Goal: Information Seeking & Learning: Learn about a topic

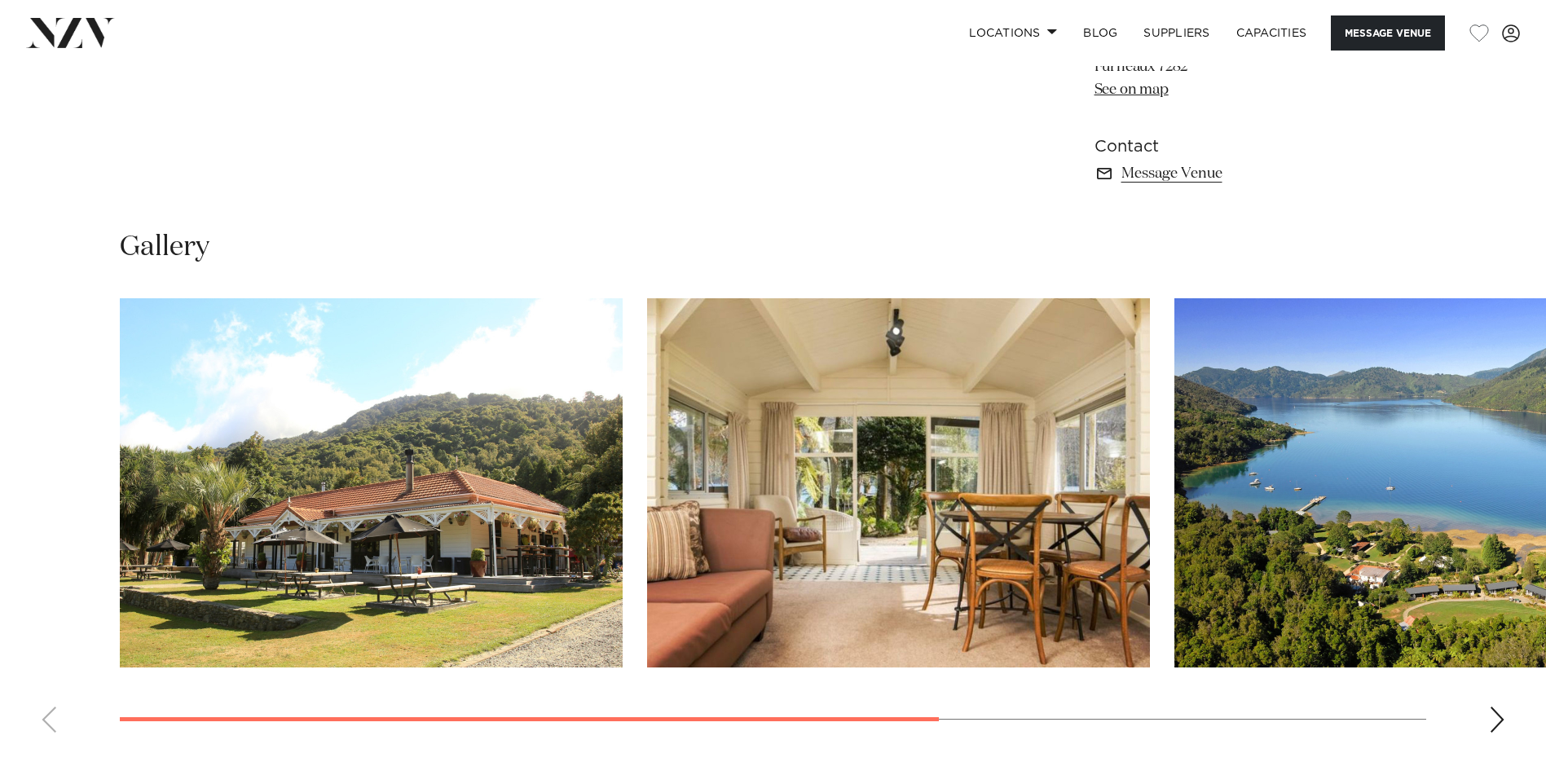
scroll to position [1303, 0]
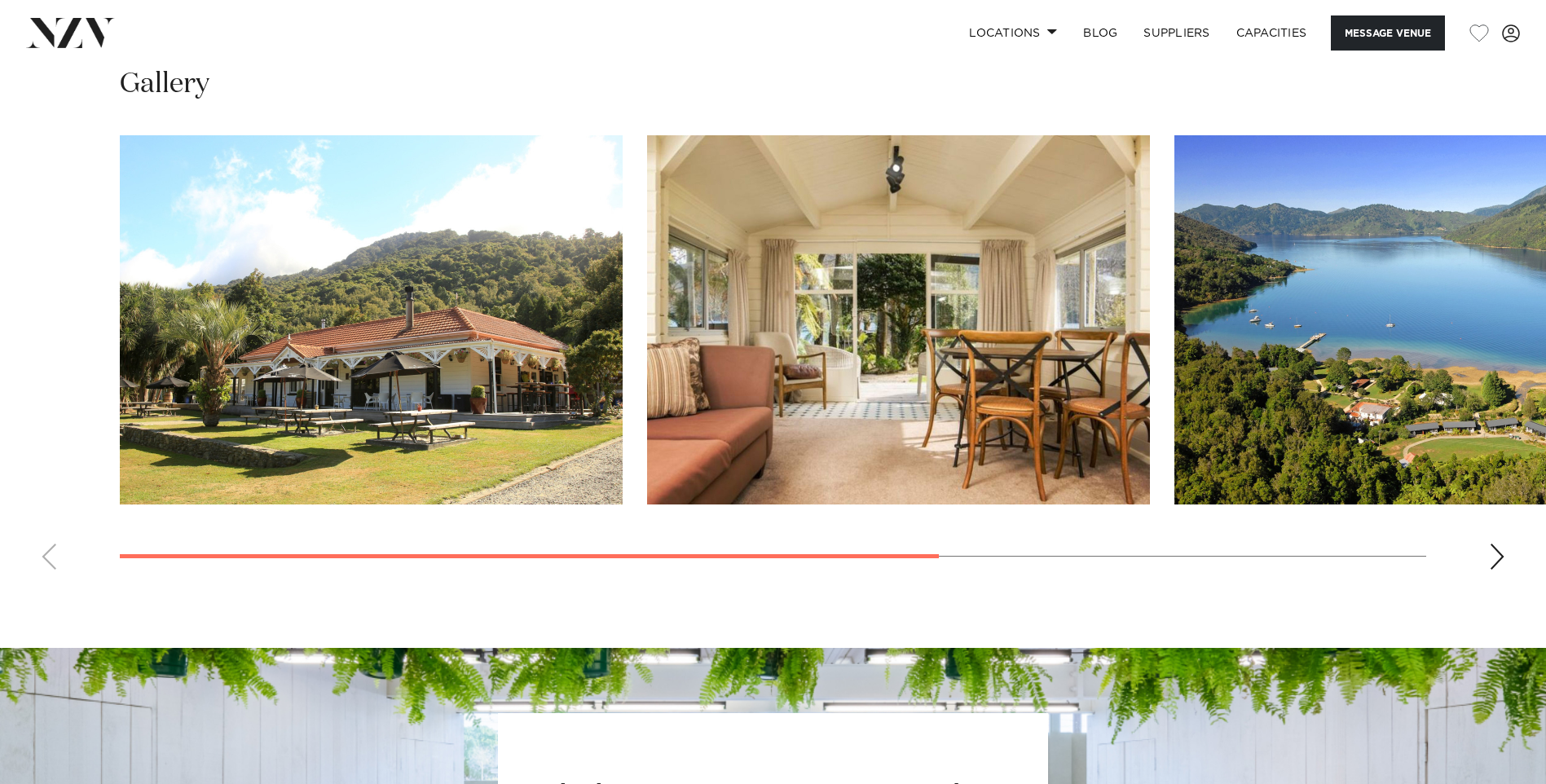
click at [1497, 555] on div "Next slide" at bounding box center [1496, 556] width 17 height 26
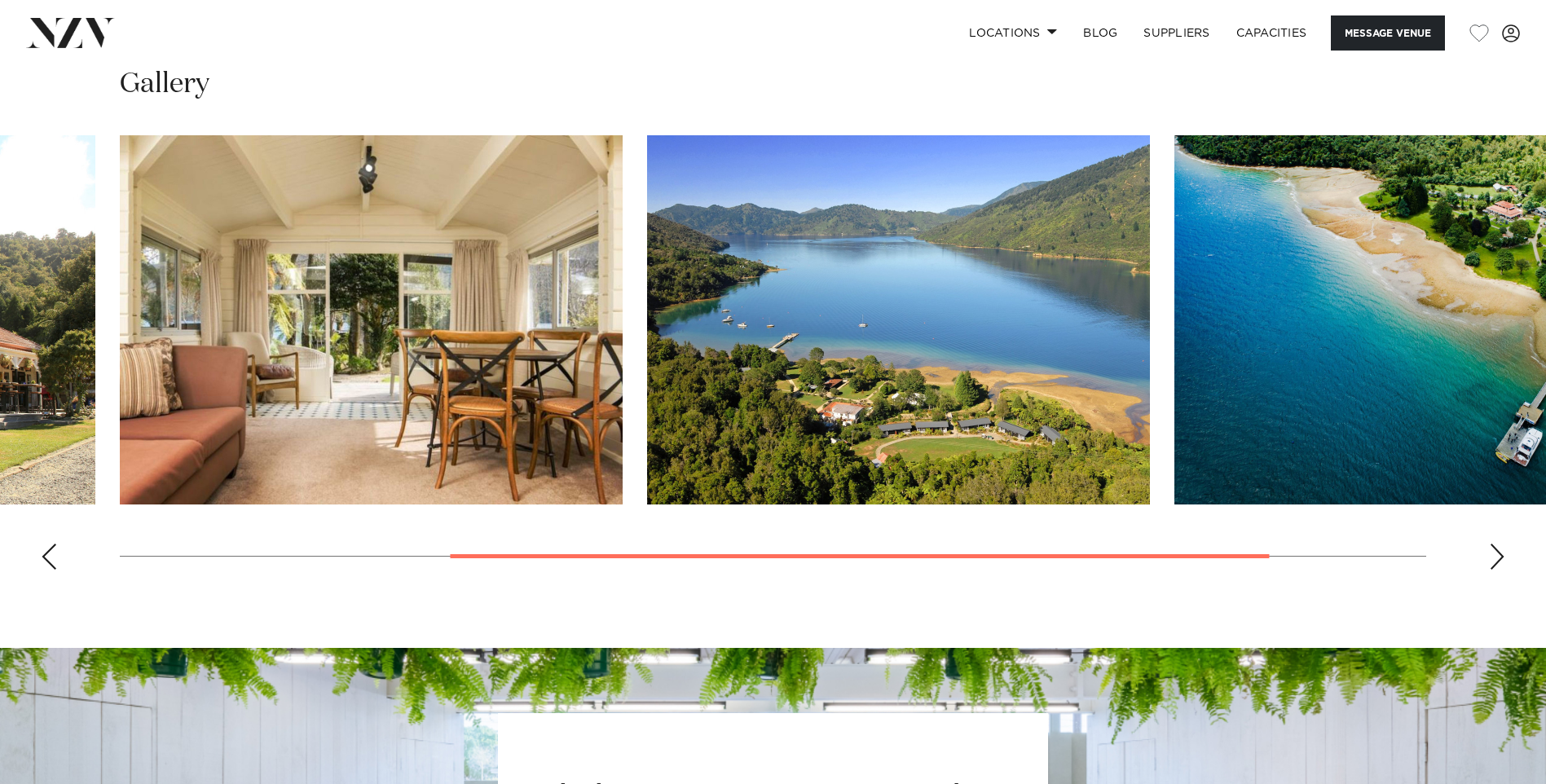
click at [1497, 555] on div "Next slide" at bounding box center [1496, 556] width 17 height 26
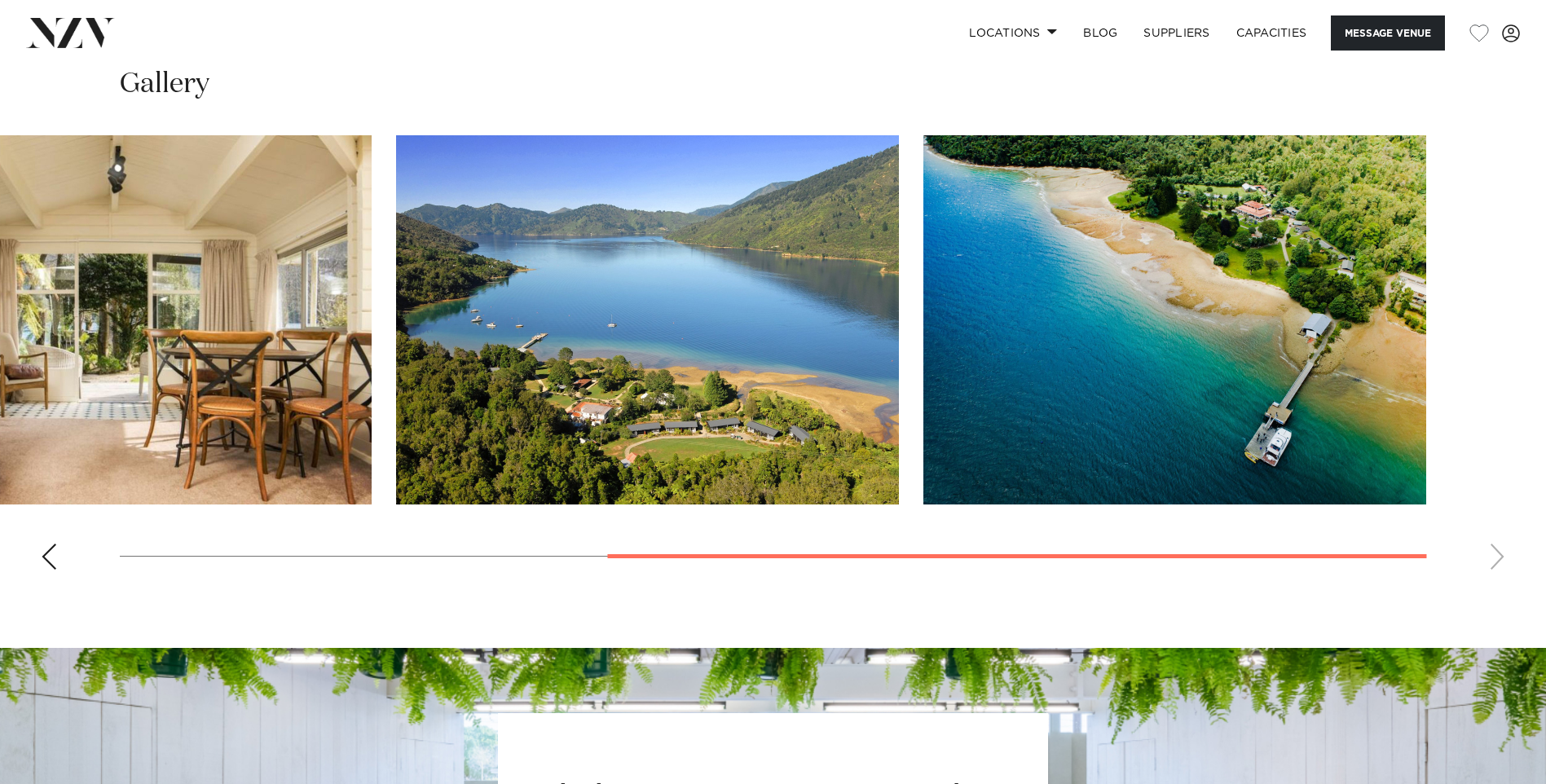
click at [51, 553] on div "Previous slide" at bounding box center [49, 556] width 17 height 26
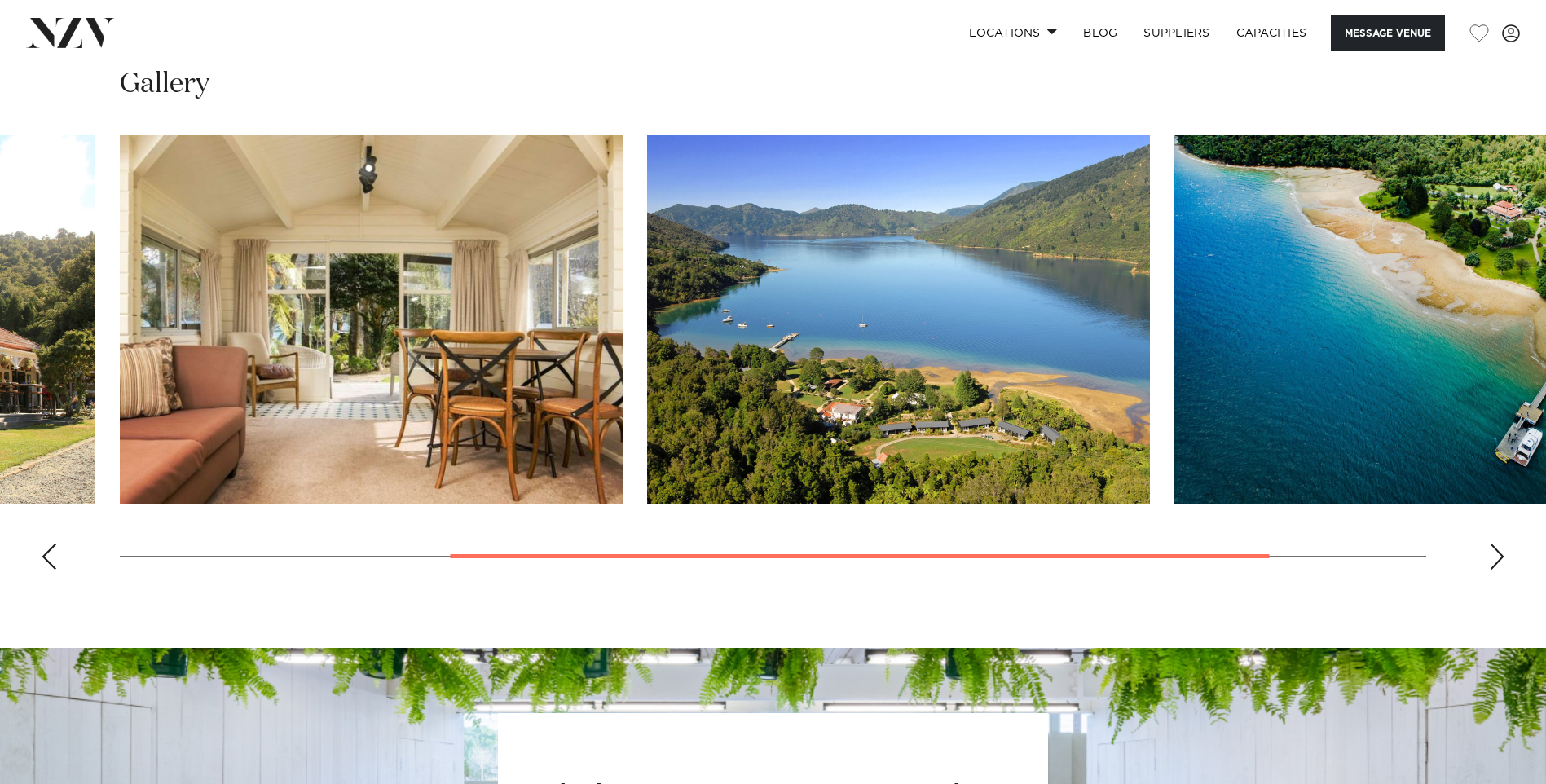
click at [50, 556] on div "Previous slide" at bounding box center [49, 556] width 17 height 26
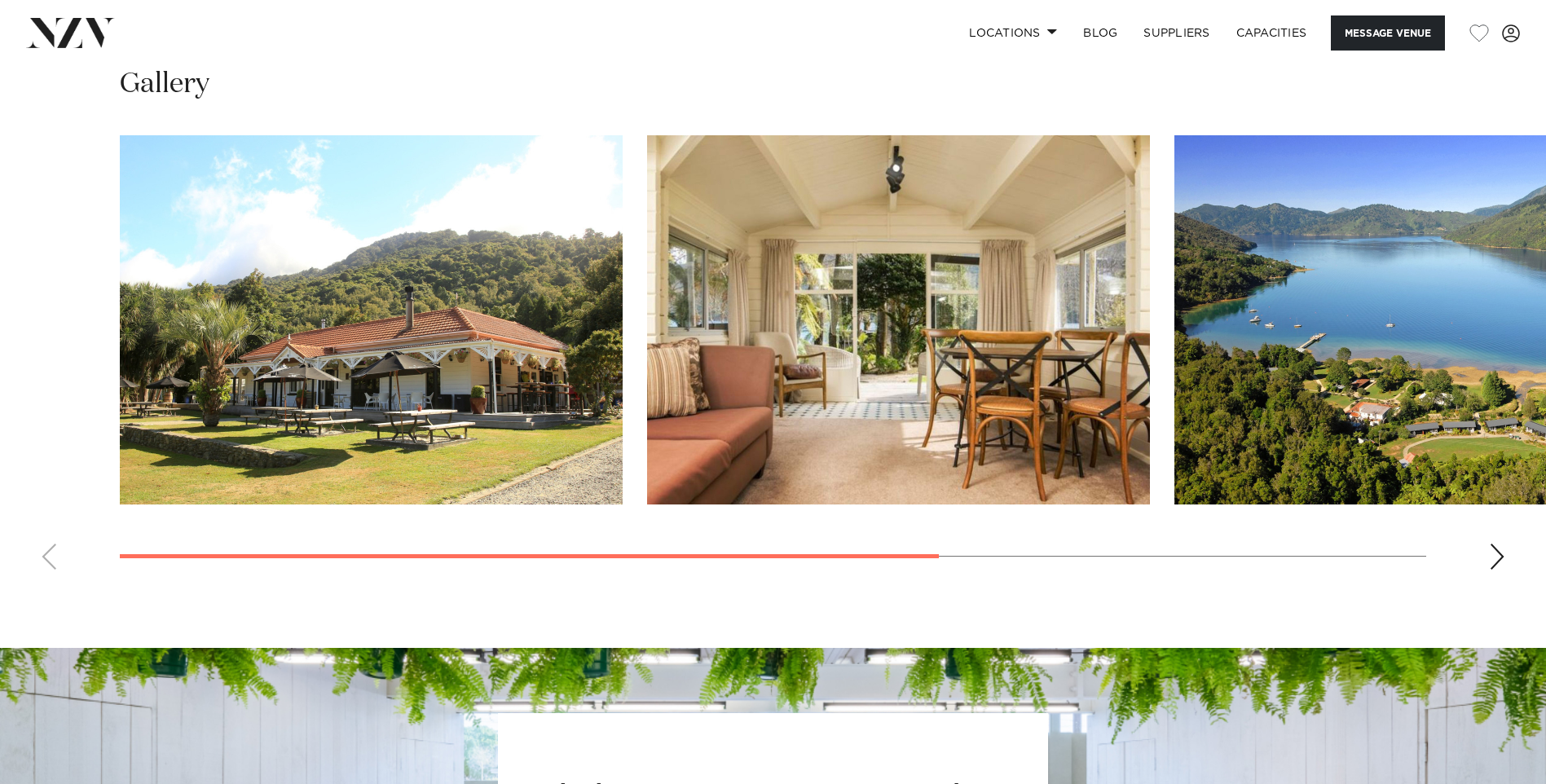
click at [1254, 306] on img "3 / 4" at bounding box center [1425, 320] width 503 height 369
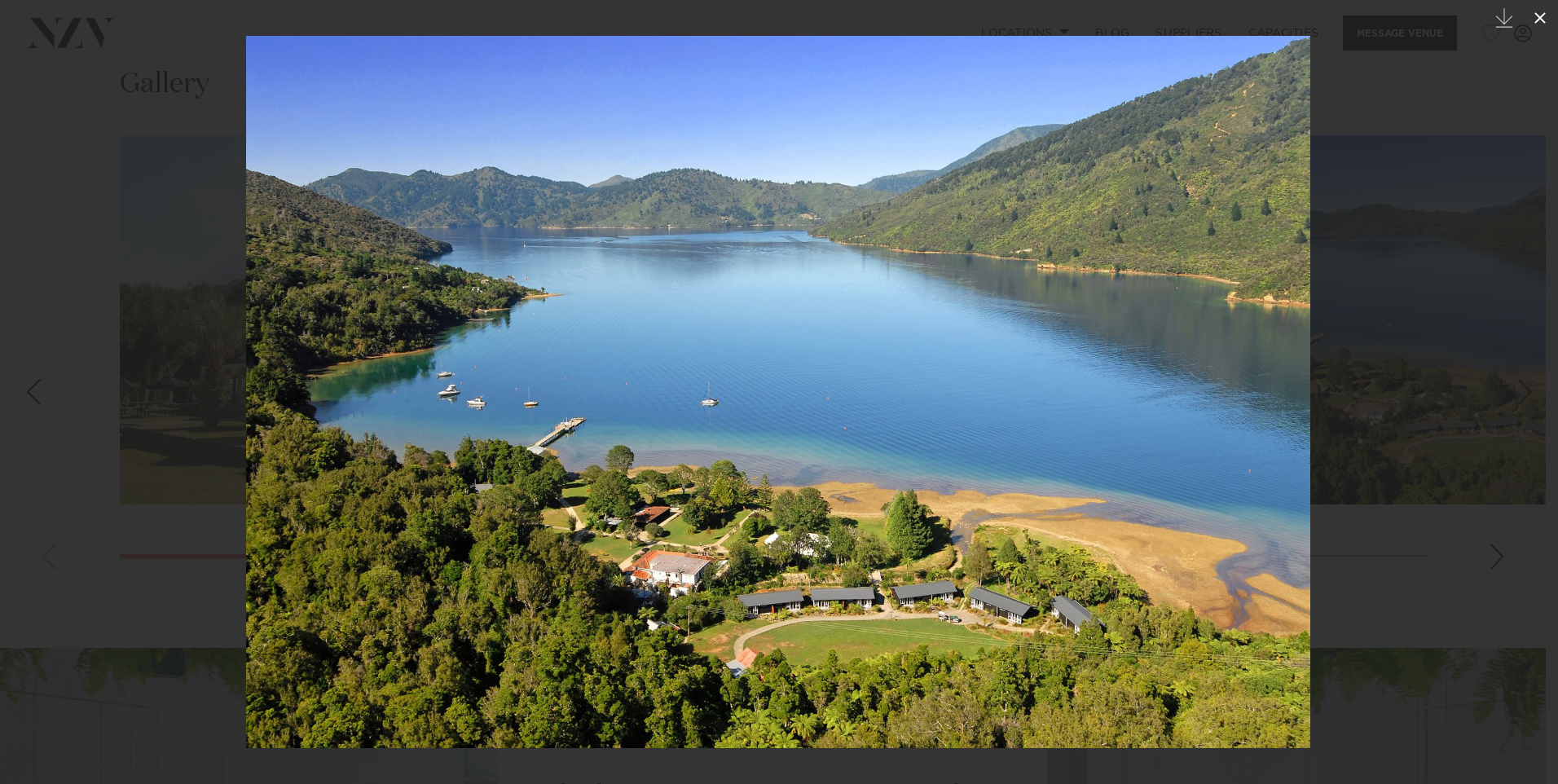
click at [1531, 14] on icon at bounding box center [1540, 17] width 19 height 19
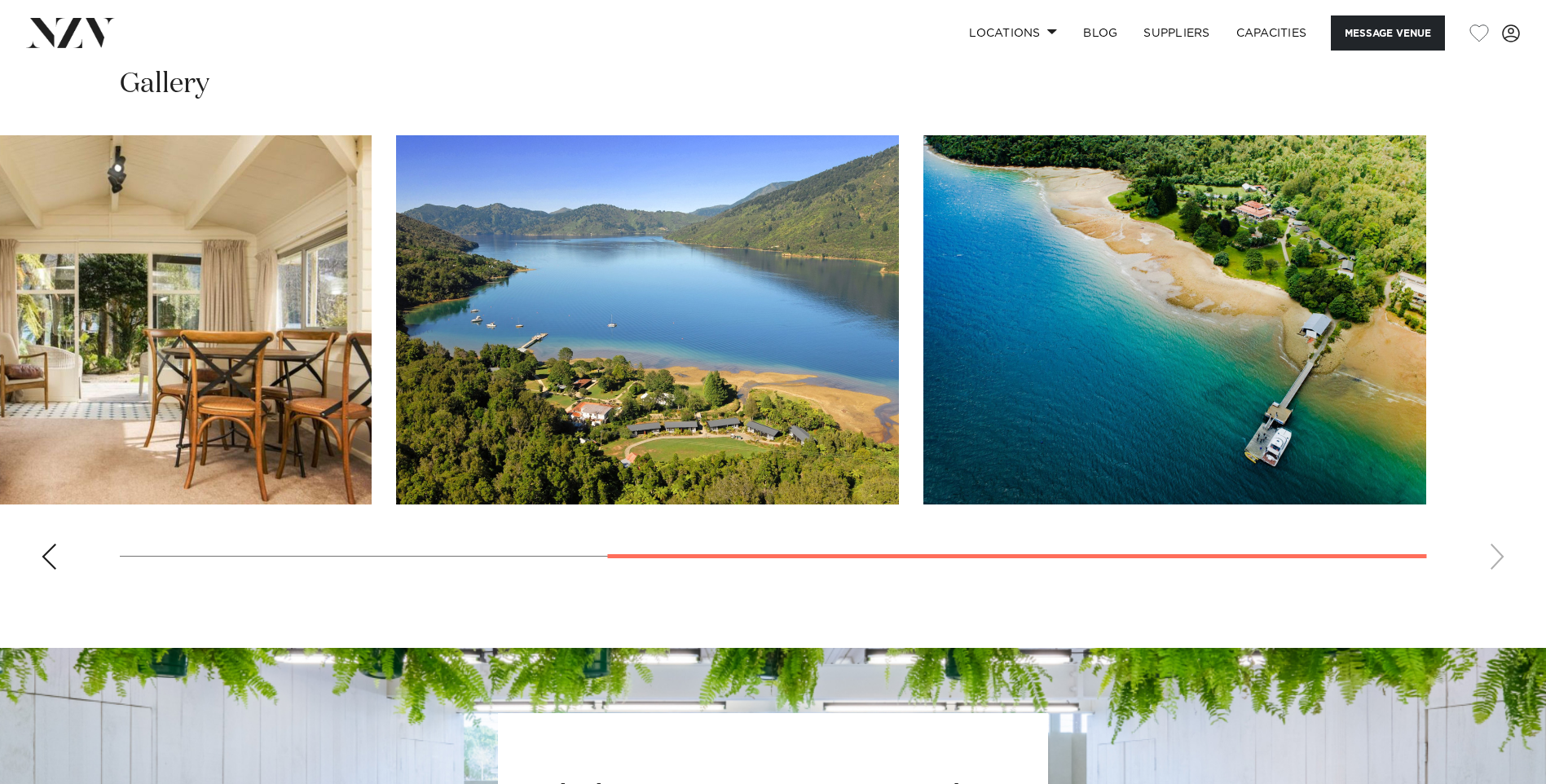
click at [1129, 358] on img "4 / 4" at bounding box center [1175, 320] width 503 height 369
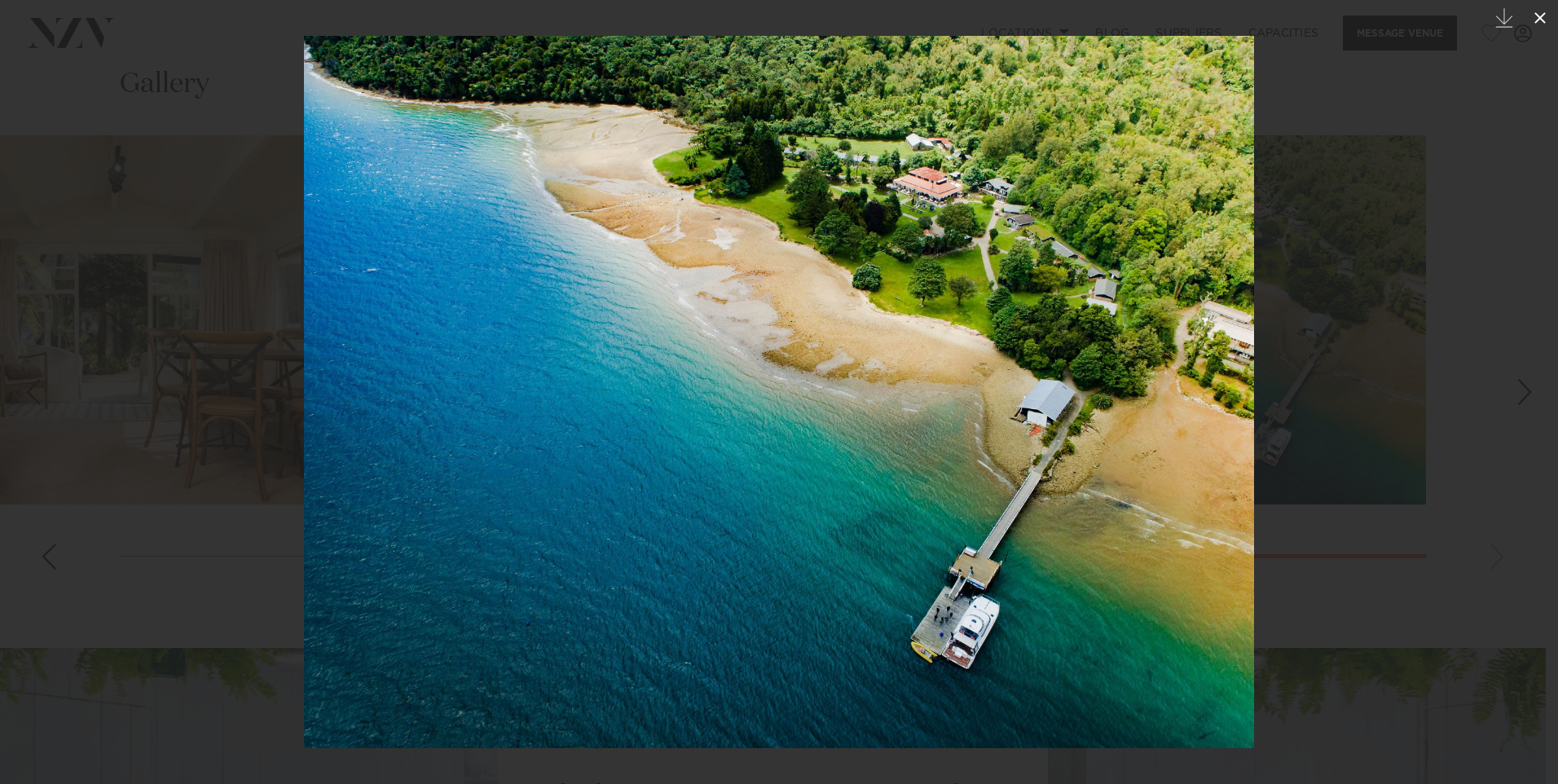
click at [1536, 16] on icon at bounding box center [1540, 17] width 11 height 11
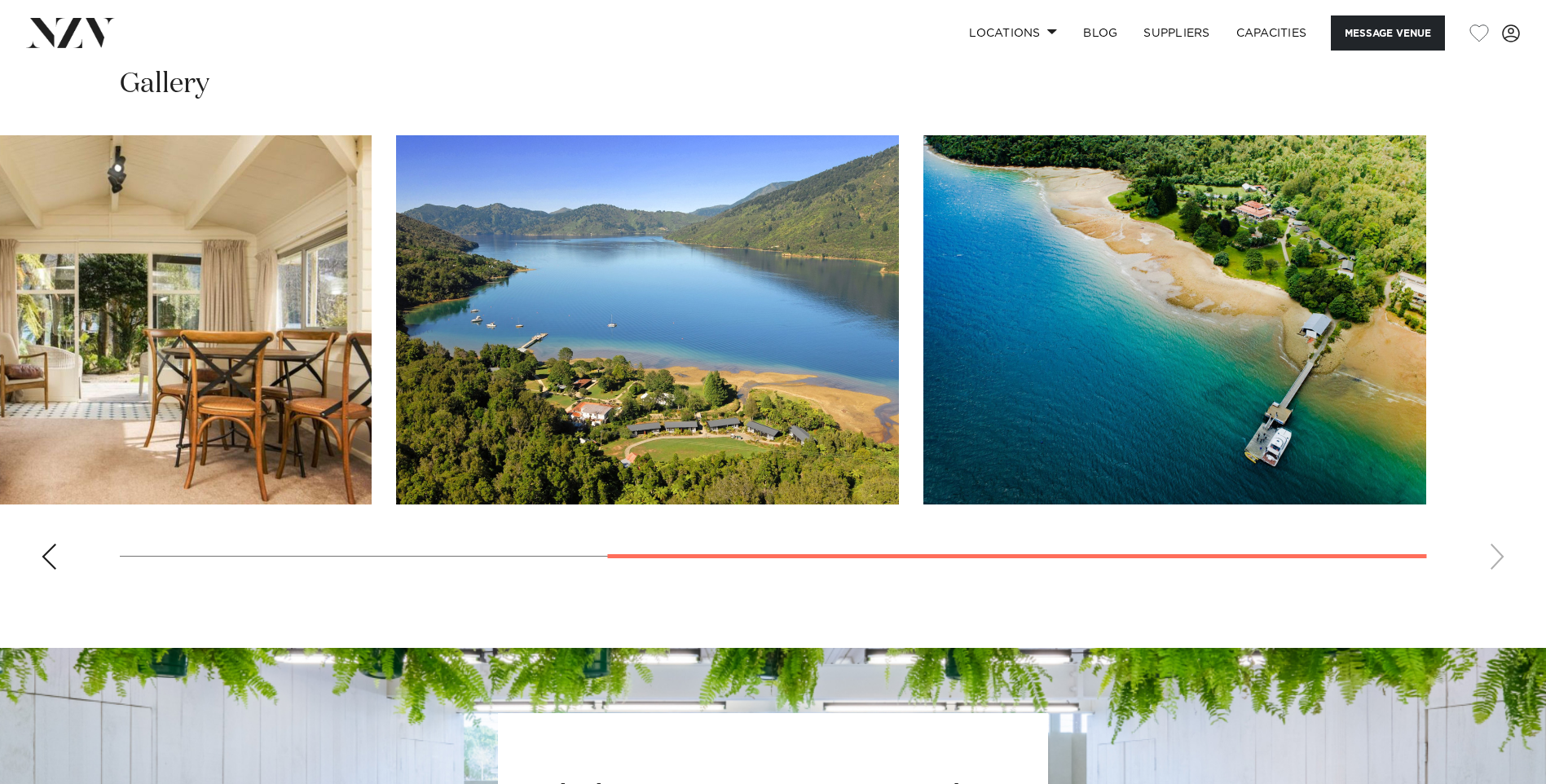
click at [611, 337] on img "3 / 4" at bounding box center [647, 320] width 503 height 369
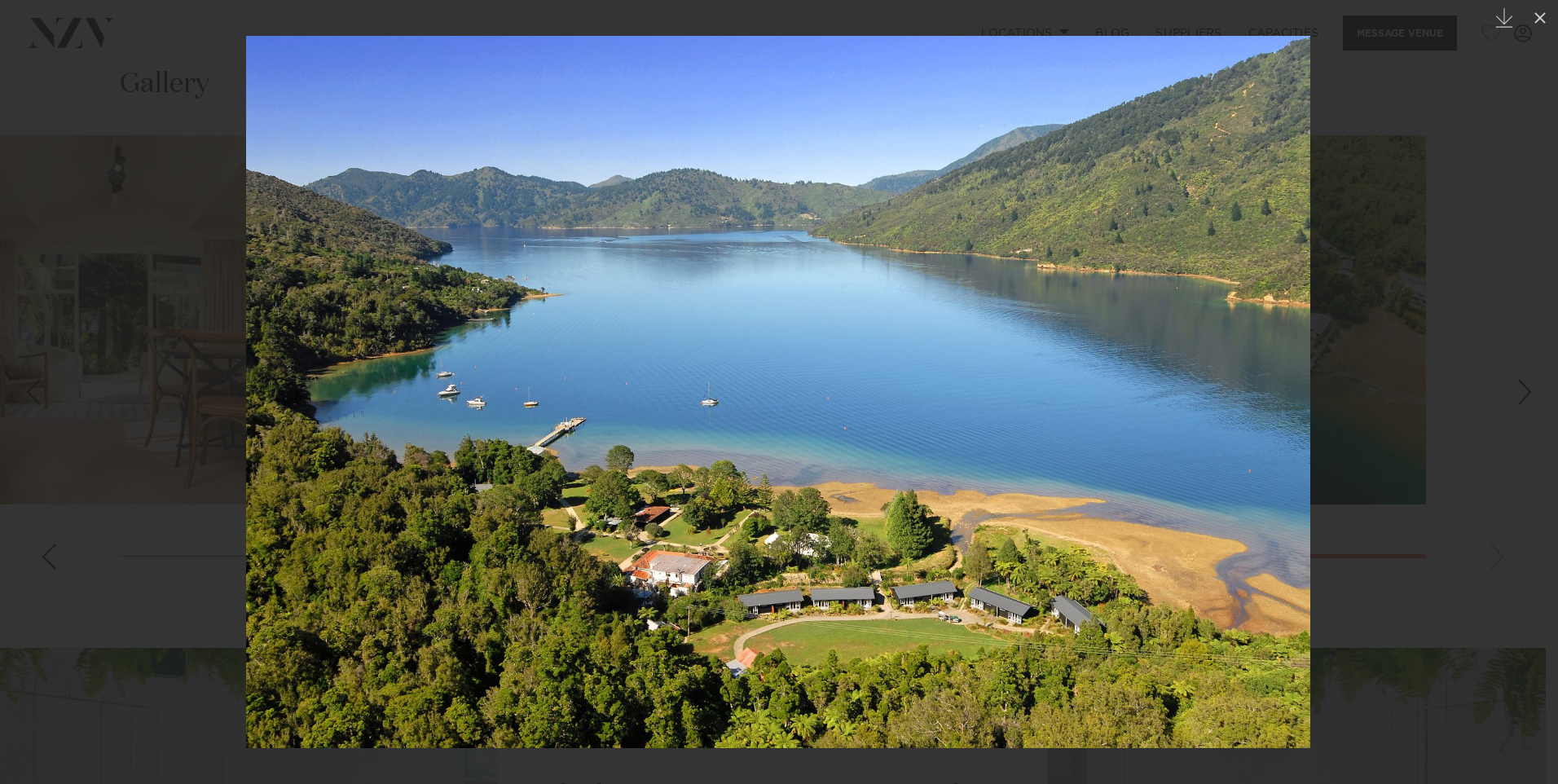
click at [1528, 395] on div "Next slide" at bounding box center [1524, 392] width 22 height 31
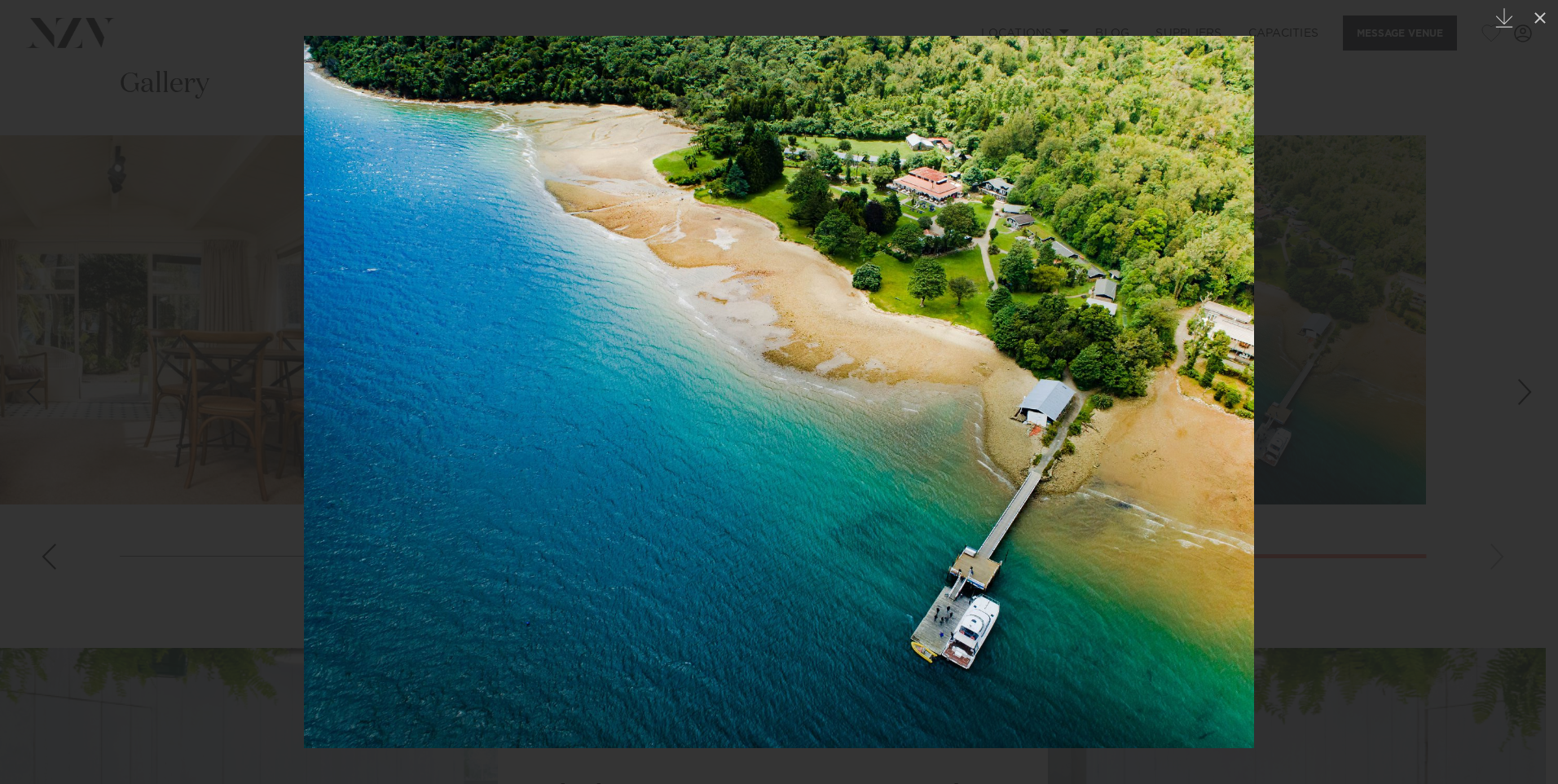
drag, startPoint x: 833, startPoint y: 375, endPoint x: 640, endPoint y: 588, distance: 287.4
click at [640, 588] on img at bounding box center [779, 391] width 950 height 712
click at [1545, 20] on icon at bounding box center [1540, 17] width 19 height 19
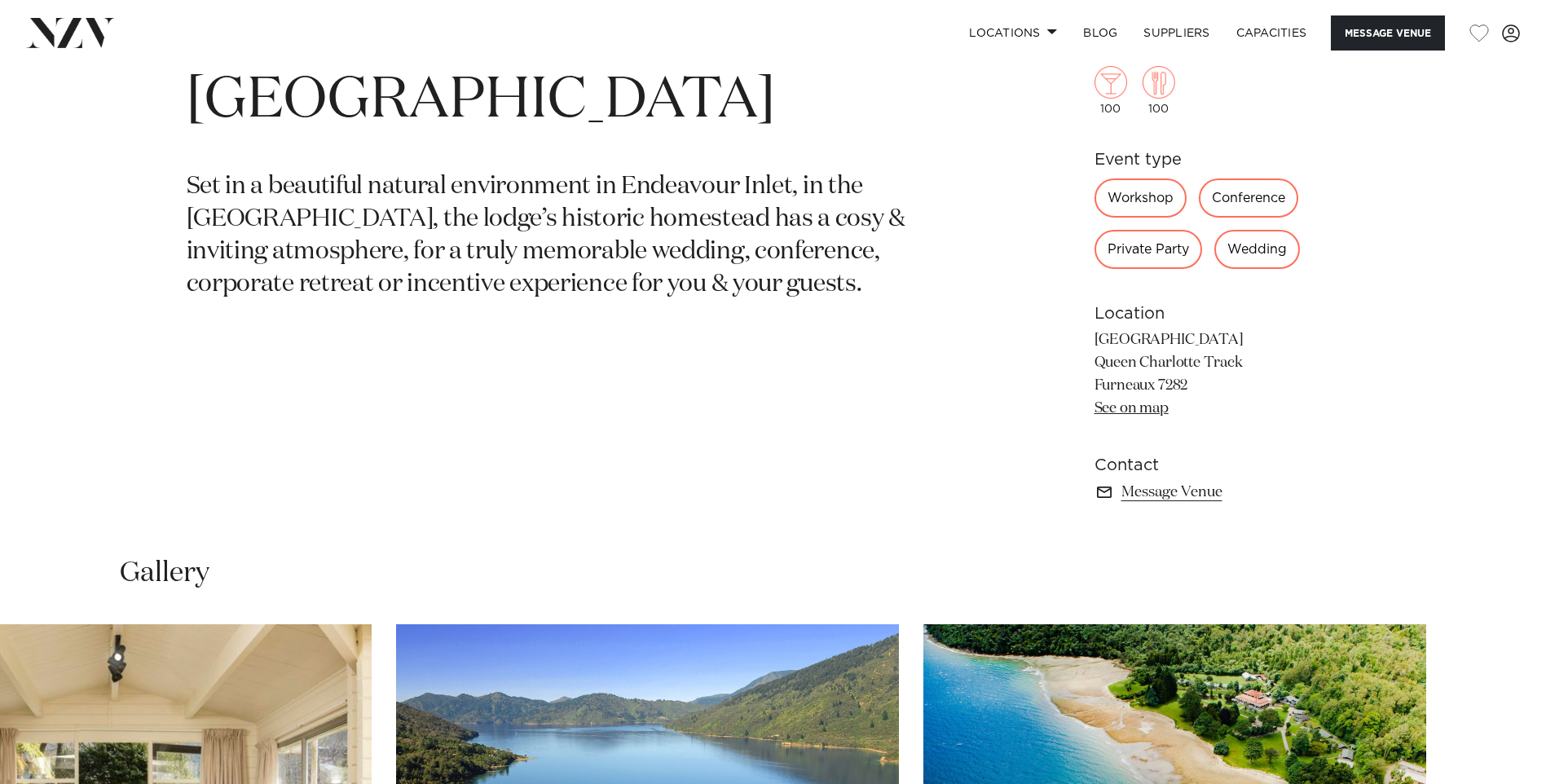
scroll to position [408, 0]
